Goal: Information Seeking & Learning: Learn about a topic

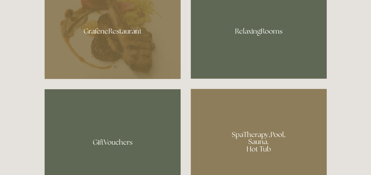
scroll to position [348, 0]
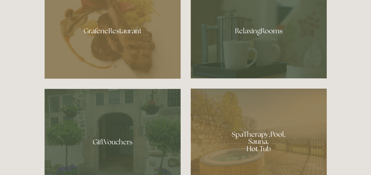
click at [255, 39] on div at bounding box center [259, 28] width 136 height 99
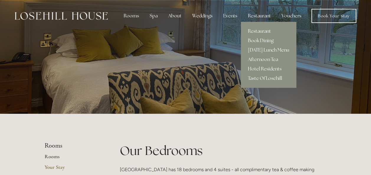
click at [254, 16] on div "Restaurant" at bounding box center [259, 16] width 32 height 12
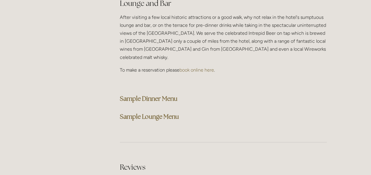
scroll to position [1500, 0]
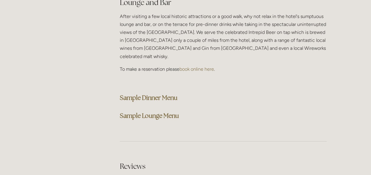
click at [164, 112] on strong "Sample Lounge Menu" at bounding box center [149, 116] width 59 height 8
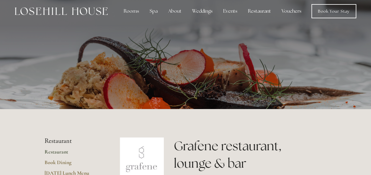
scroll to position [4, 0]
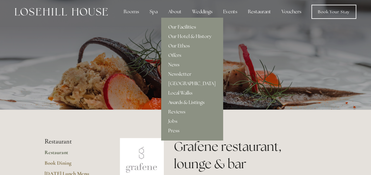
click at [176, 10] on div "About" at bounding box center [174, 12] width 23 height 12
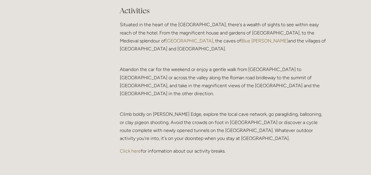
scroll to position [1213, 0]
